Goal: Task Accomplishment & Management: Use online tool/utility

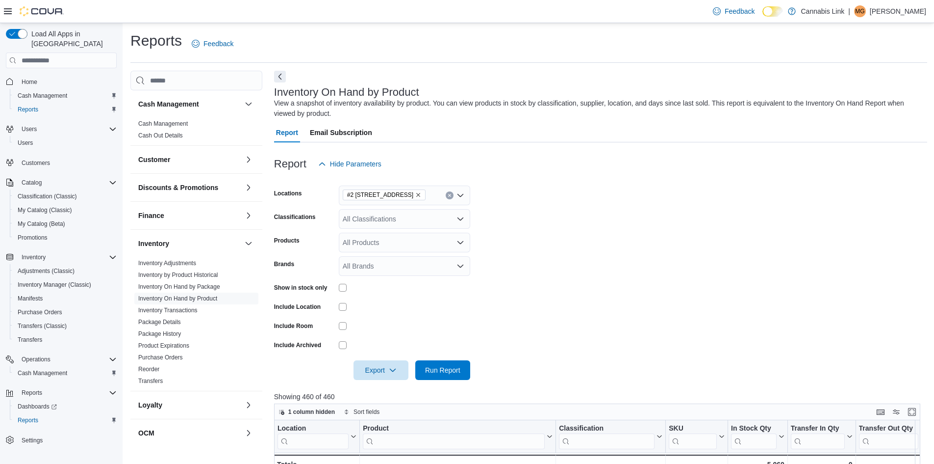
scroll to position [49, 0]
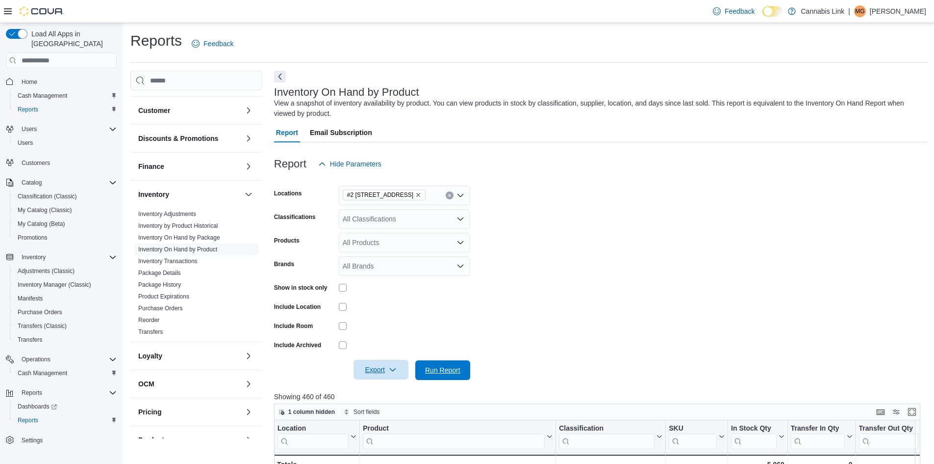
drag, startPoint x: 443, startPoint y: 365, endPoint x: 392, endPoint y: 365, distance: 51.0
click at [438, 365] on span "Run Report" at bounding box center [442, 370] width 35 height 10
click at [392, 365] on span "Export" at bounding box center [381, 370] width 43 height 20
click at [381, 387] on span "Export to Excel" at bounding box center [379, 390] width 44 height 8
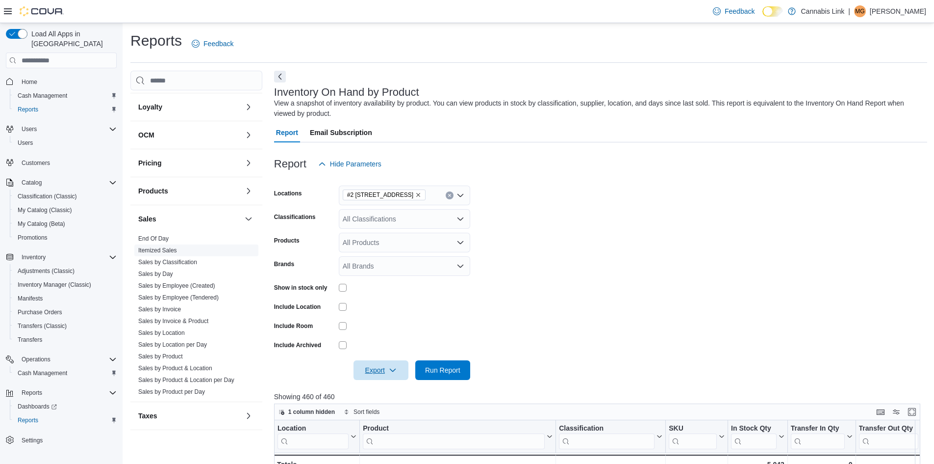
scroll to position [299, 0]
click at [175, 330] on link "Sales by Location" at bounding box center [161, 331] width 47 height 7
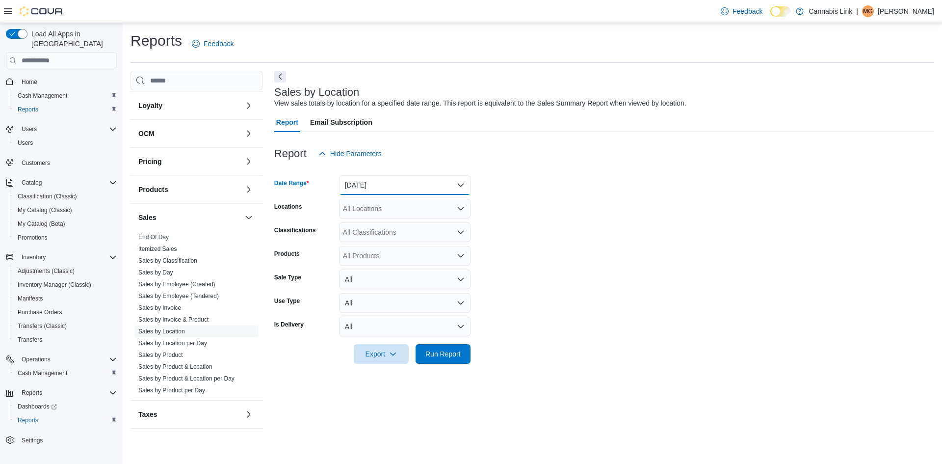
click at [403, 183] on button "[DATE]" at bounding box center [404, 185] width 131 height 20
click at [389, 336] on button "Last 30 Days" at bounding box center [404, 342] width 131 height 20
click at [402, 211] on div "All Locations" at bounding box center [404, 209] width 131 height 20
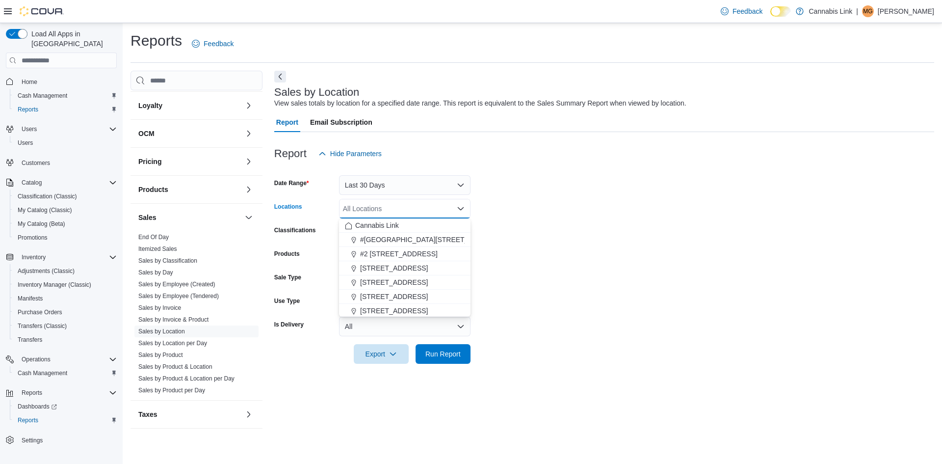
drag, startPoint x: 396, startPoint y: 249, endPoint x: 566, endPoint y: 246, distance: 170.3
click at [396, 249] on span "#2 [STREET_ADDRESS]" at bounding box center [399, 254] width 78 height 10
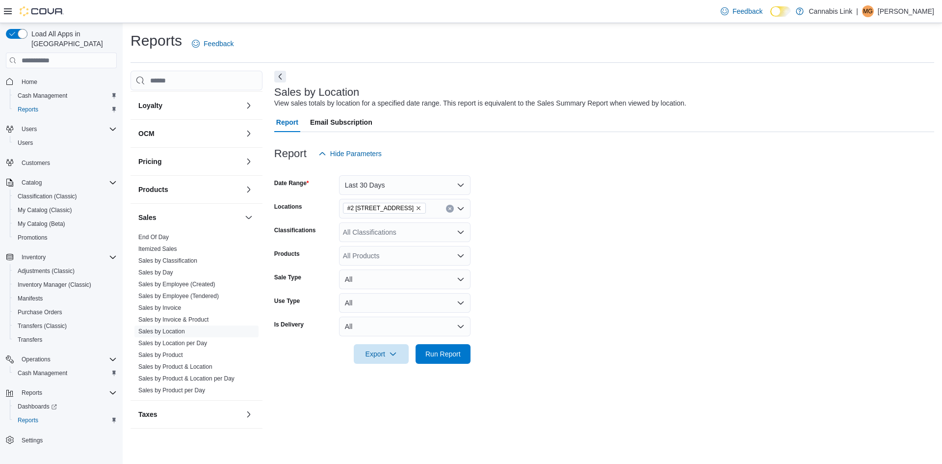
drag, startPoint x: 578, startPoint y: 246, endPoint x: 563, endPoint y: 255, distance: 17.6
click at [575, 247] on form "Date Range Last 30 Days Locations #2 [STREET_ADDRESS] Classifications All Class…" at bounding box center [604, 263] width 660 height 200
drag, startPoint x: 447, startPoint y: 354, endPoint x: 391, endPoint y: 353, distance: 55.4
click at [443, 354] on span "Run Report" at bounding box center [442, 353] width 35 height 10
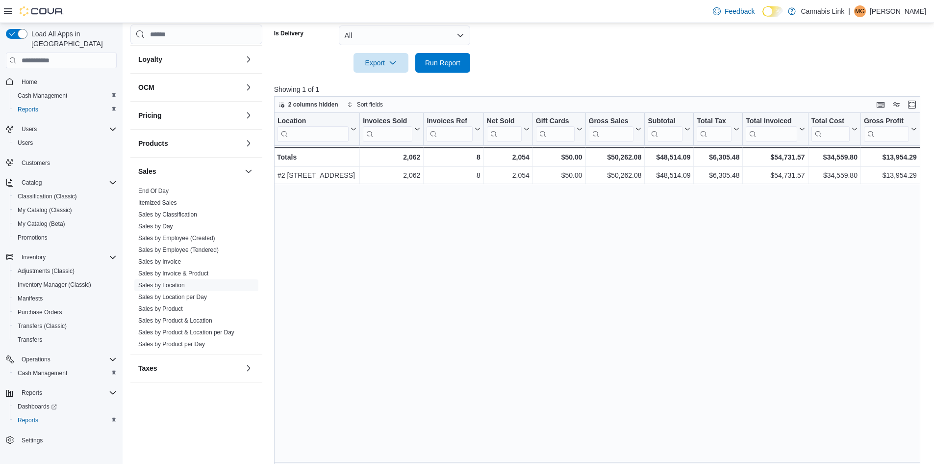
scroll to position [294, 0]
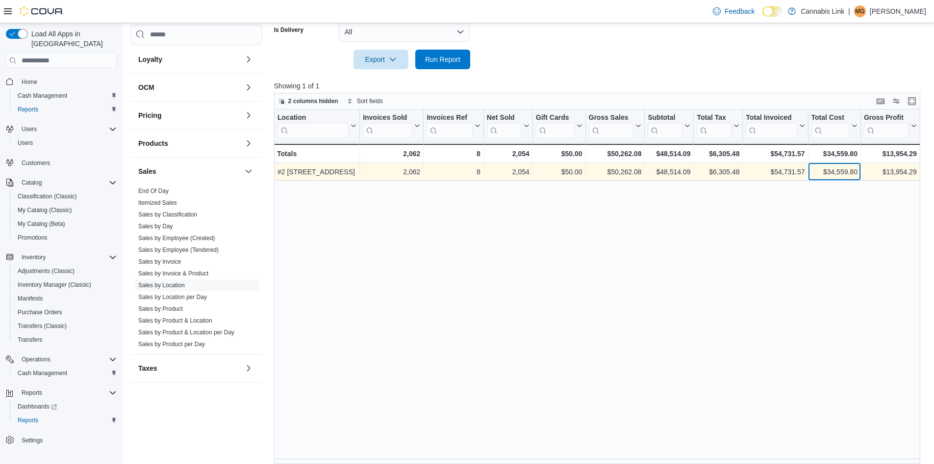
click at [838, 173] on div "$34,559.80" at bounding box center [834, 172] width 46 height 12
click at [838, 174] on div "$34,559.80" at bounding box center [834, 172] width 46 height 12
copy div "34,559.80"
